Goal: Task Accomplishment & Management: Manage account settings

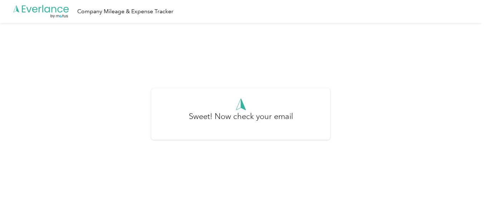
click at [301, 84] on div "Sweet! Now check your email" at bounding box center [241, 117] width 482 height 189
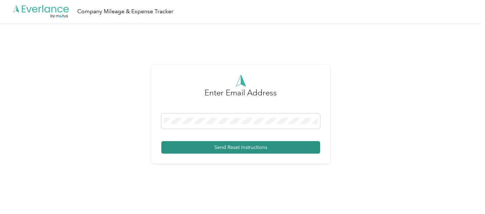
click at [221, 143] on button "Send Reset Instructions" at bounding box center [240, 147] width 159 height 13
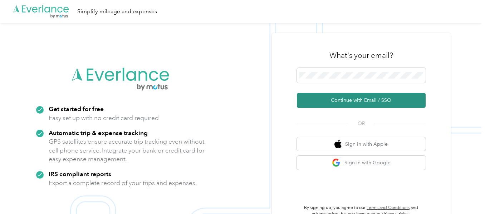
click at [332, 98] on button "Continue with Email / SSO" at bounding box center [361, 100] width 129 height 15
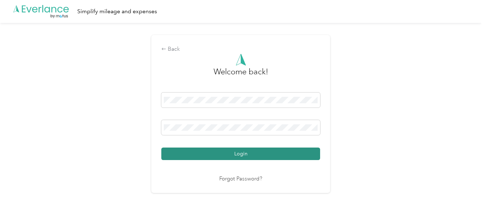
click at [182, 156] on button "Login" at bounding box center [240, 154] width 159 height 13
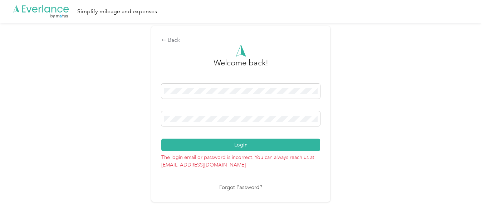
click at [239, 186] on link "Forgot Password?" at bounding box center [240, 188] width 43 height 8
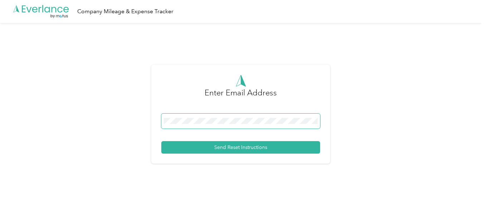
click at [172, 117] on span at bounding box center [240, 121] width 159 height 15
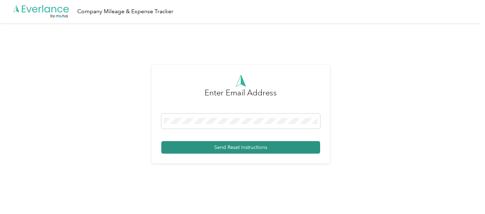
click at [213, 143] on button "Send Reset Instructions" at bounding box center [240, 147] width 159 height 13
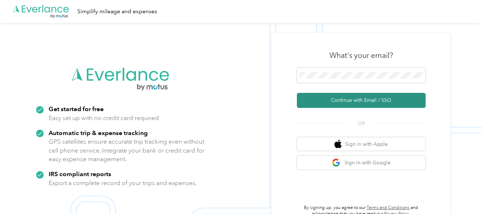
click at [344, 95] on button "Continue with Email / SSO" at bounding box center [361, 100] width 129 height 15
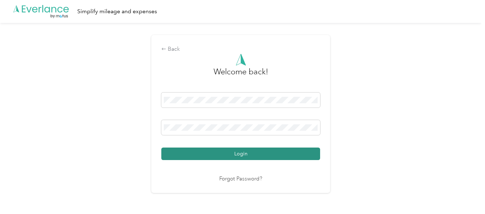
click at [192, 151] on button "Login" at bounding box center [240, 154] width 159 height 13
